Goal: Transaction & Acquisition: Purchase product/service

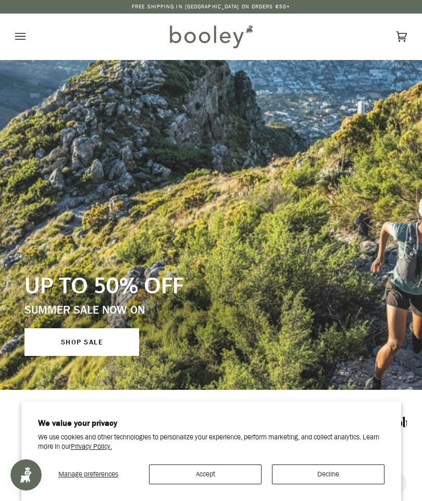
click at [211, 473] on button "Accept" at bounding box center [205, 474] width 113 height 20
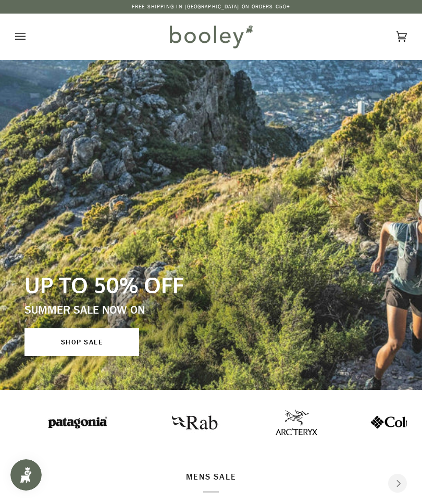
click at [25, 33] on icon "Open menu" at bounding box center [20, 36] width 10 height 7
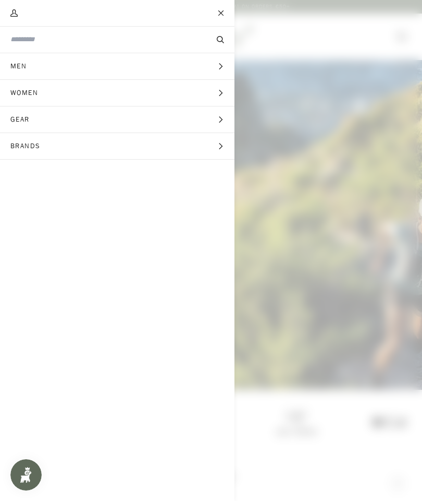
click at [32, 40] on input "Search our store" at bounding box center [99, 39] width 179 height 10
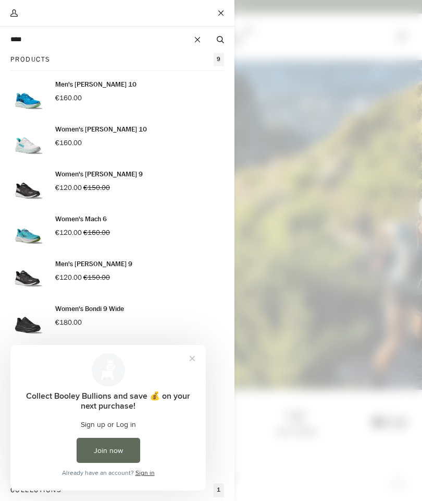
type input "****"
click at [221, 40] on button "Search" at bounding box center [220, 39] width 28 height 10
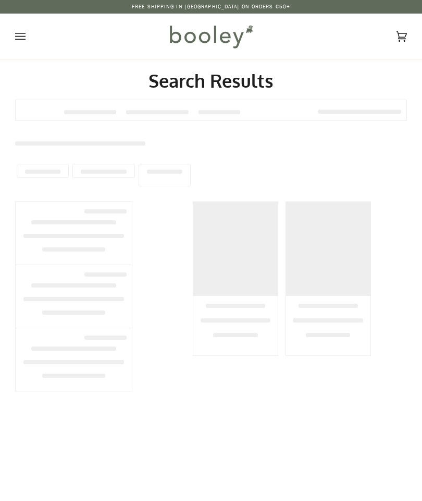
type input "****"
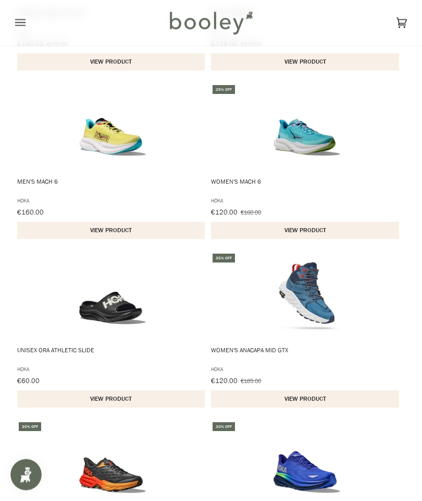
scroll to position [591, 0]
click at [383, 382] on div "€120.00 €185.00" at bounding box center [305, 379] width 189 height 9
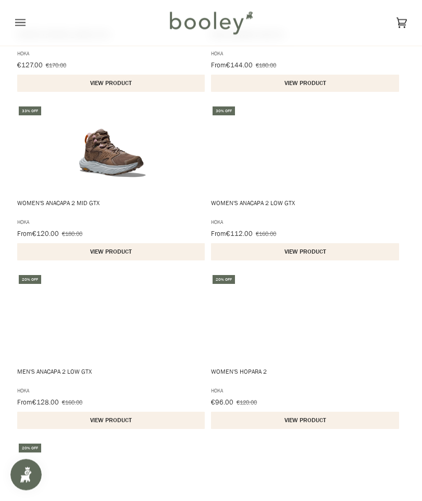
scroll to position [1255, 0]
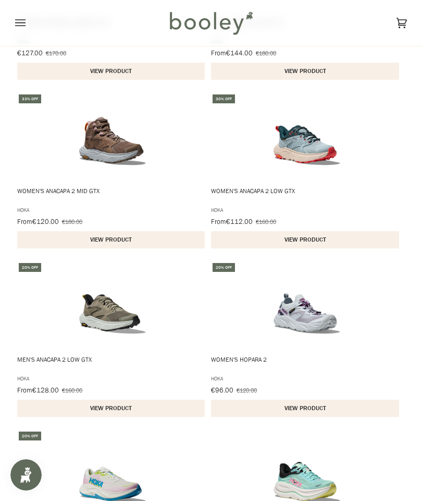
click at [108, 322] on img "Men's Anacapa 2 Low GTX" at bounding box center [112, 305] width 89 height 89
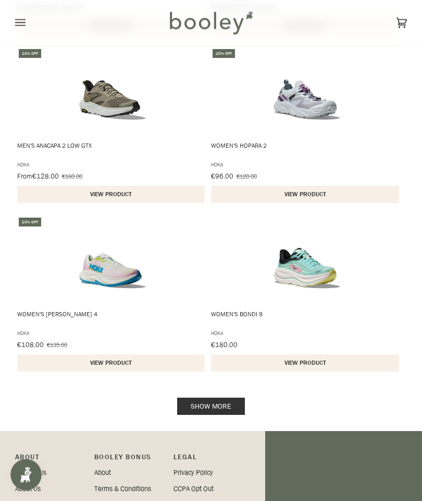
scroll to position [1473, 0]
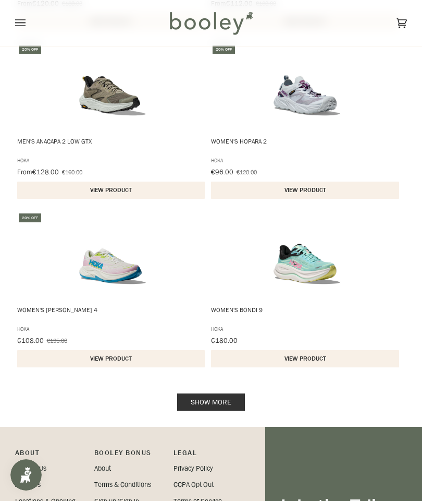
click at [214, 399] on link "Show more" at bounding box center [211, 401] width 68 height 17
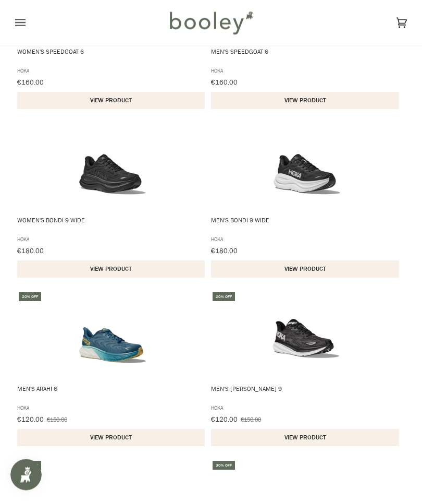
scroll to position [1899, 0]
click at [42, 397] on span "Men's Arahi 6" at bounding box center [111, 392] width 189 height 17
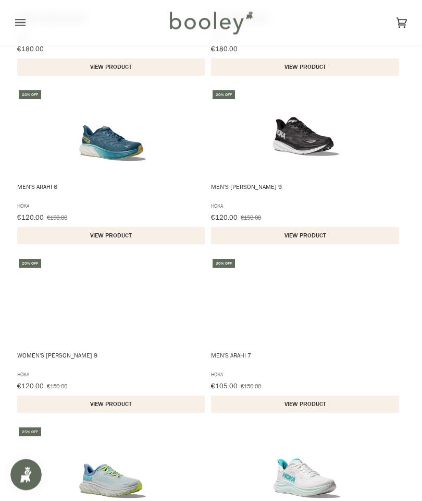
scroll to position [2101, 0]
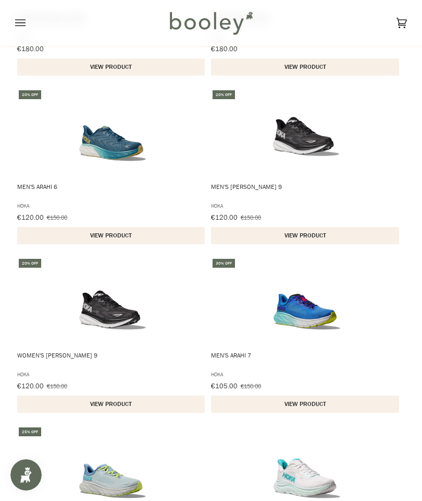
click at [312, 320] on img "Men's Arahi 7" at bounding box center [307, 301] width 89 height 89
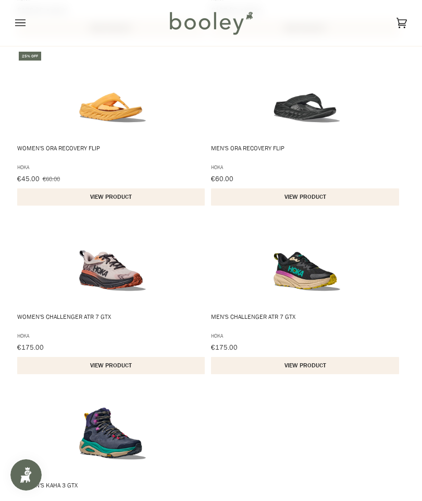
scroll to position [2988, 0]
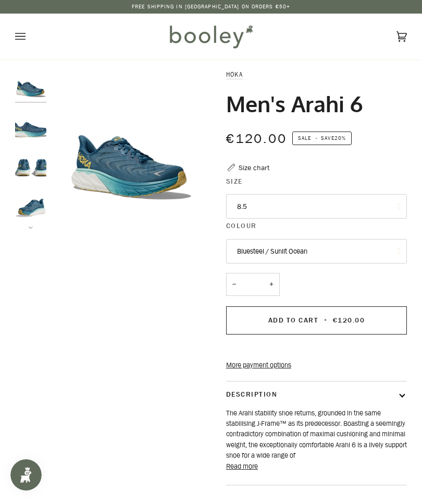
click at [318, 202] on button "8.5" at bounding box center [316, 206] width 181 height 25
